Goal: Information Seeking & Learning: Learn about a topic

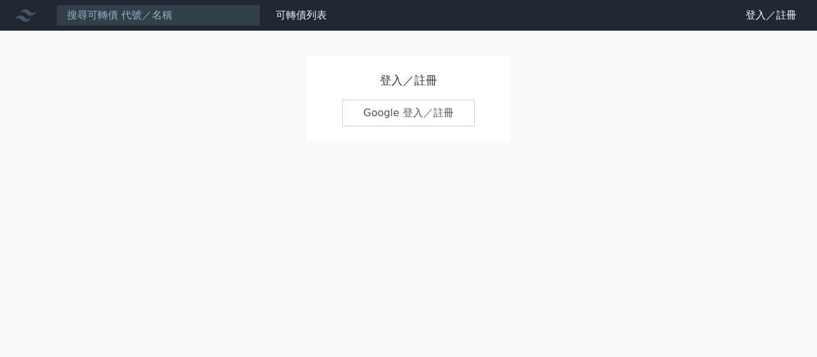
click at [391, 112] on link "Google 登入／註冊" at bounding box center [408, 113] width 133 height 27
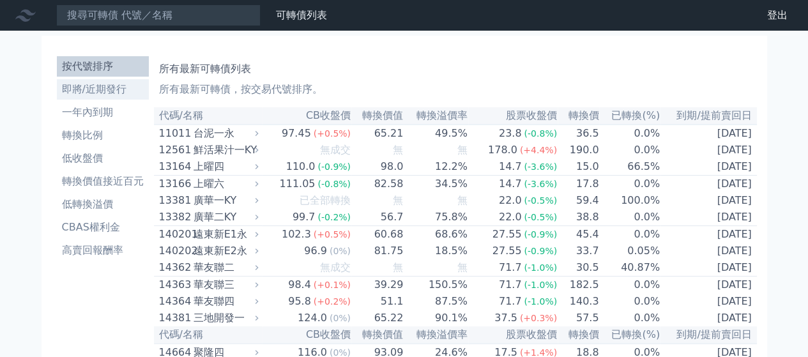
click at [95, 87] on li "即將/近期發行" at bounding box center [103, 89] width 92 height 15
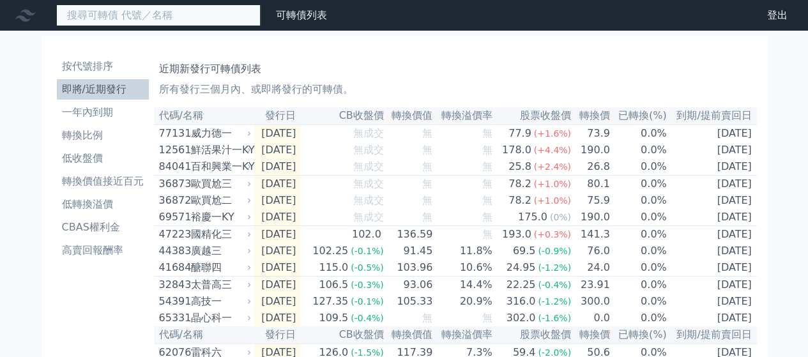
click at [167, 20] on input at bounding box center [158, 15] width 204 height 22
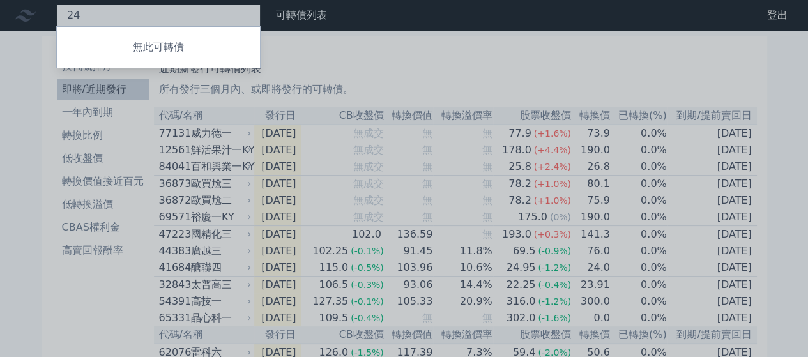
type input "2"
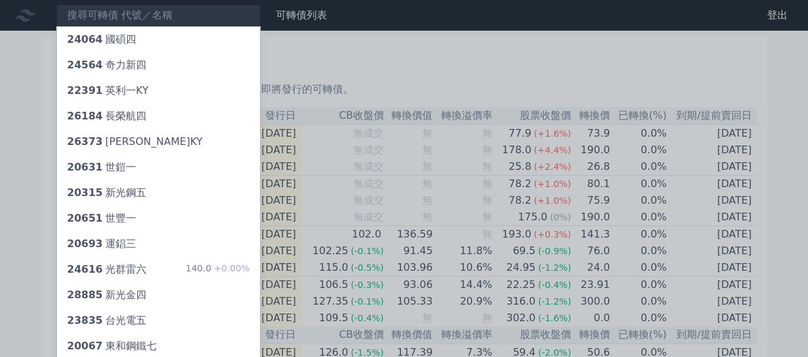
click at [0, 192] on div at bounding box center [404, 178] width 808 height 357
